Goal: Task Accomplishment & Management: Manage account settings

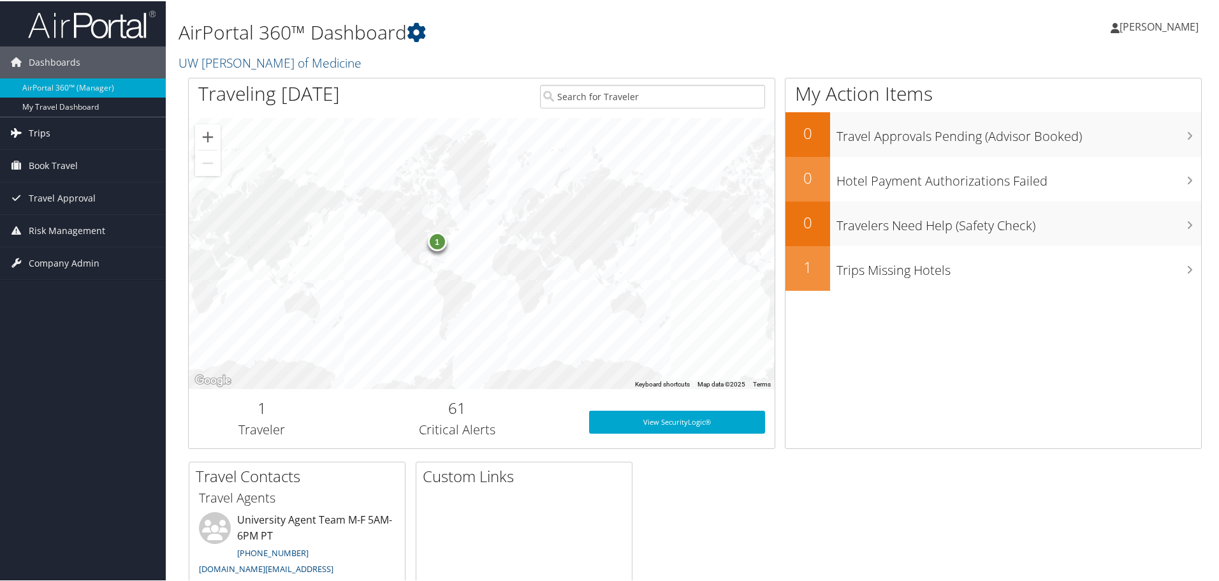
click at [37, 122] on span "Trips" at bounding box center [40, 132] width 22 height 32
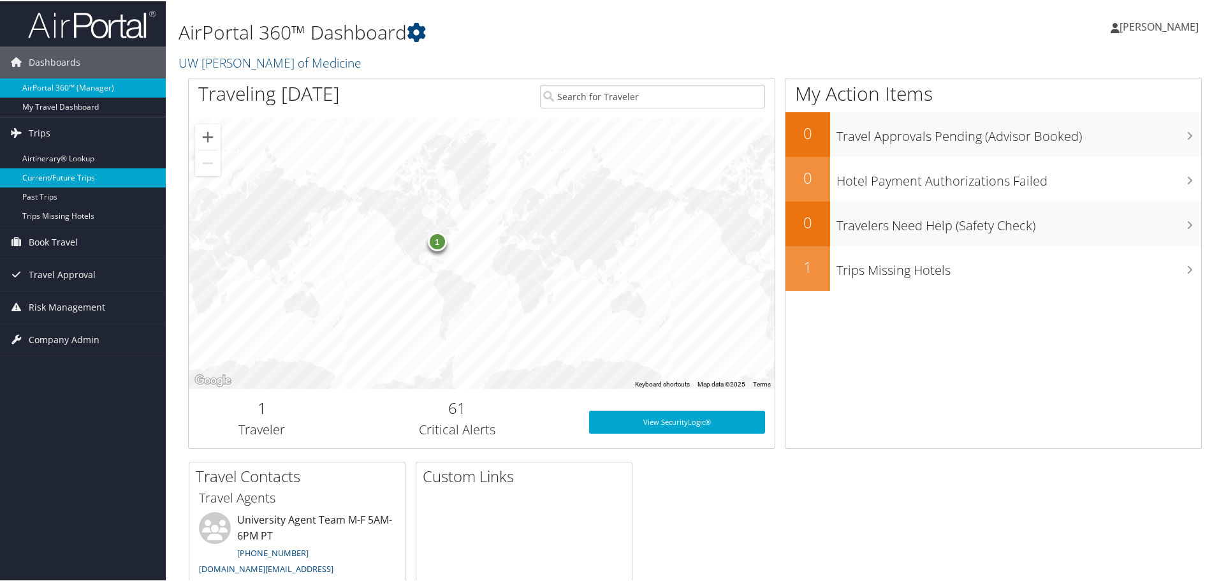
click at [67, 177] on link "Current/Future Trips" at bounding box center [83, 176] width 166 height 19
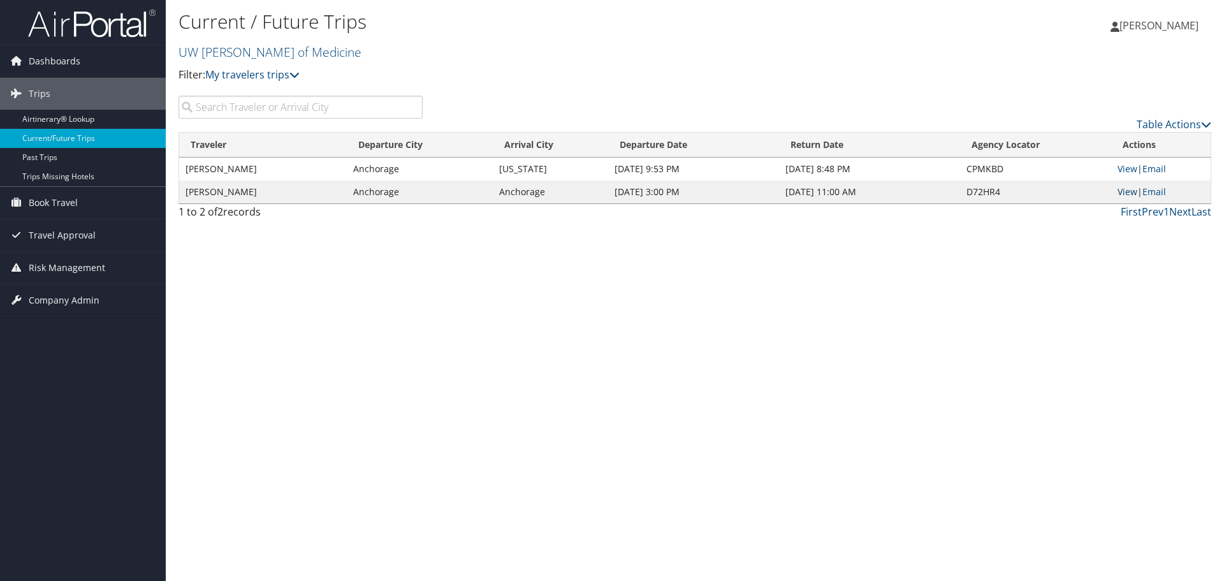
click at [1129, 187] on link "View" at bounding box center [1128, 192] width 20 height 12
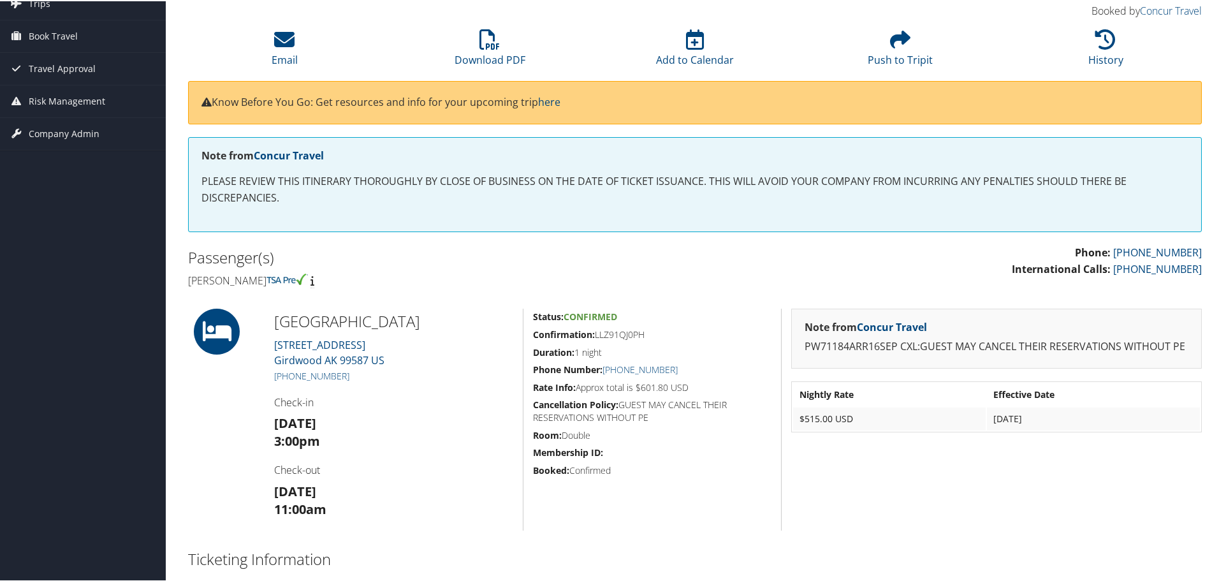
scroll to position [92, 0]
click at [489, 41] on icon at bounding box center [490, 37] width 20 height 20
